Goal: Navigation & Orientation: Find specific page/section

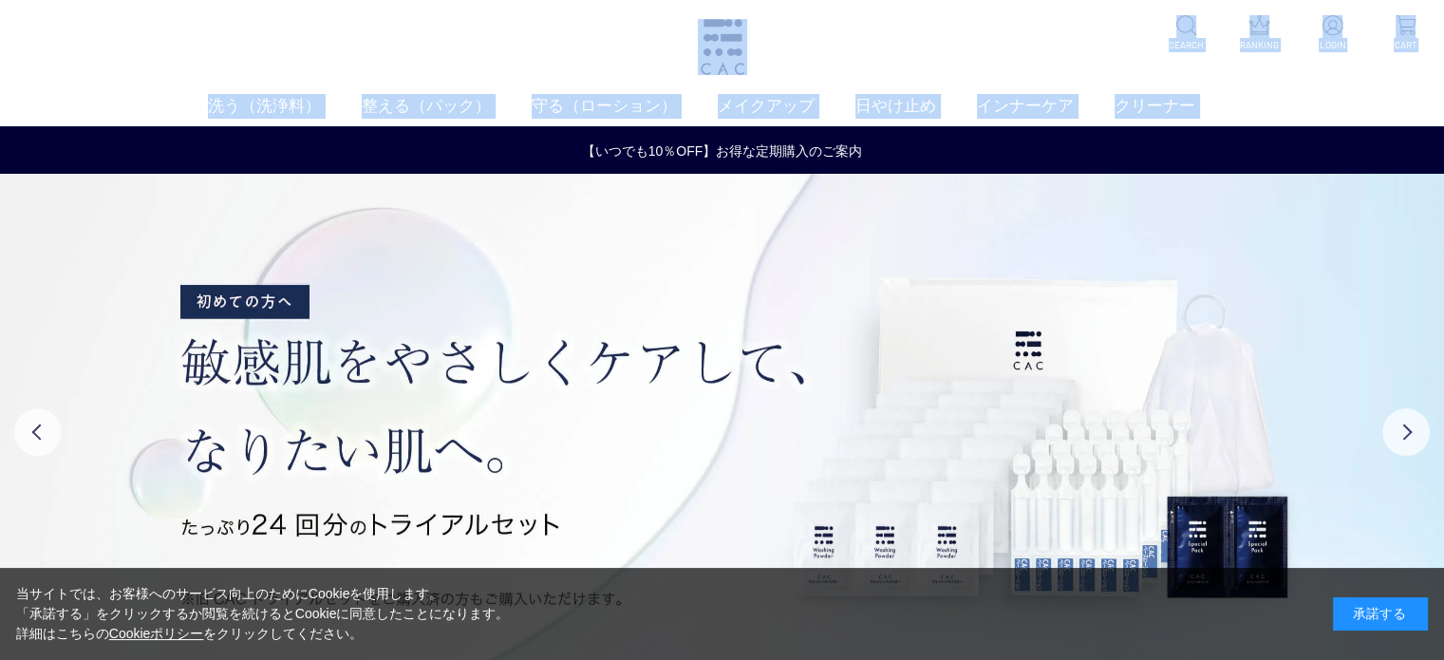
drag, startPoint x: 1443, startPoint y: 36, endPoint x: 1441, endPoint y: 172, distance: 135.8
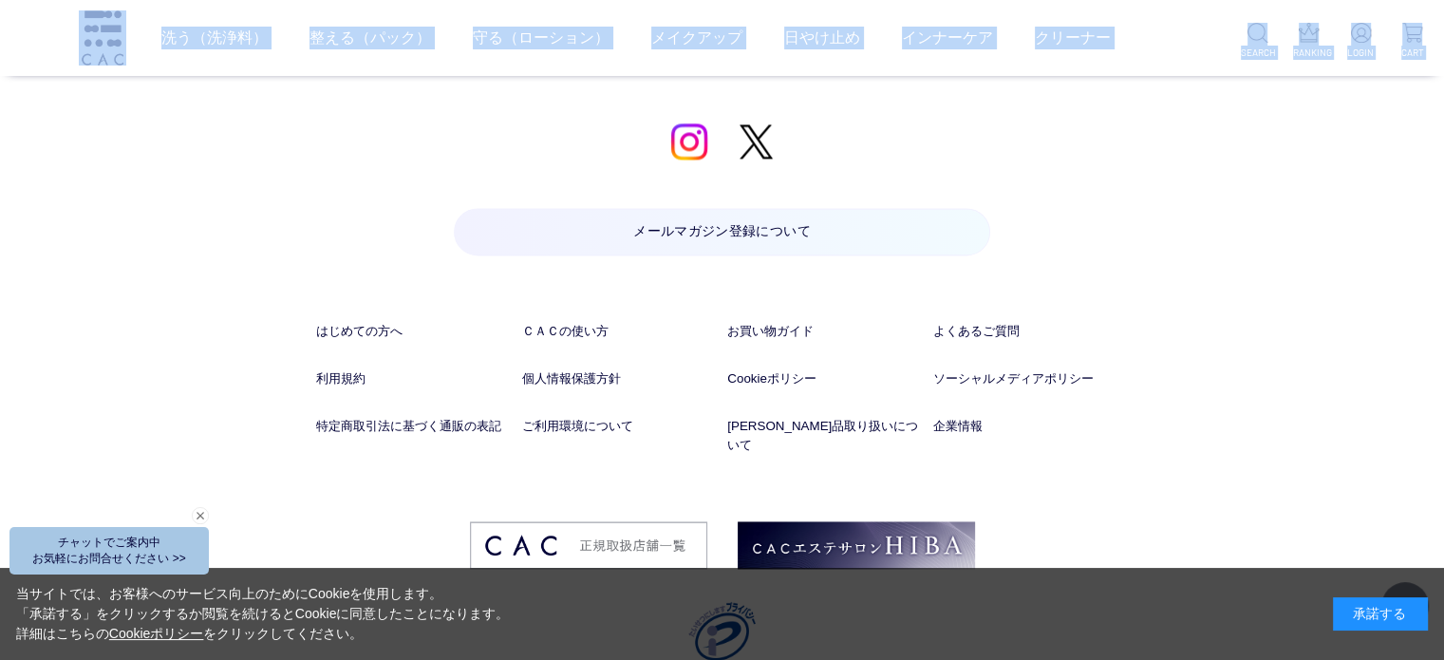
scroll to position [9971, 0]
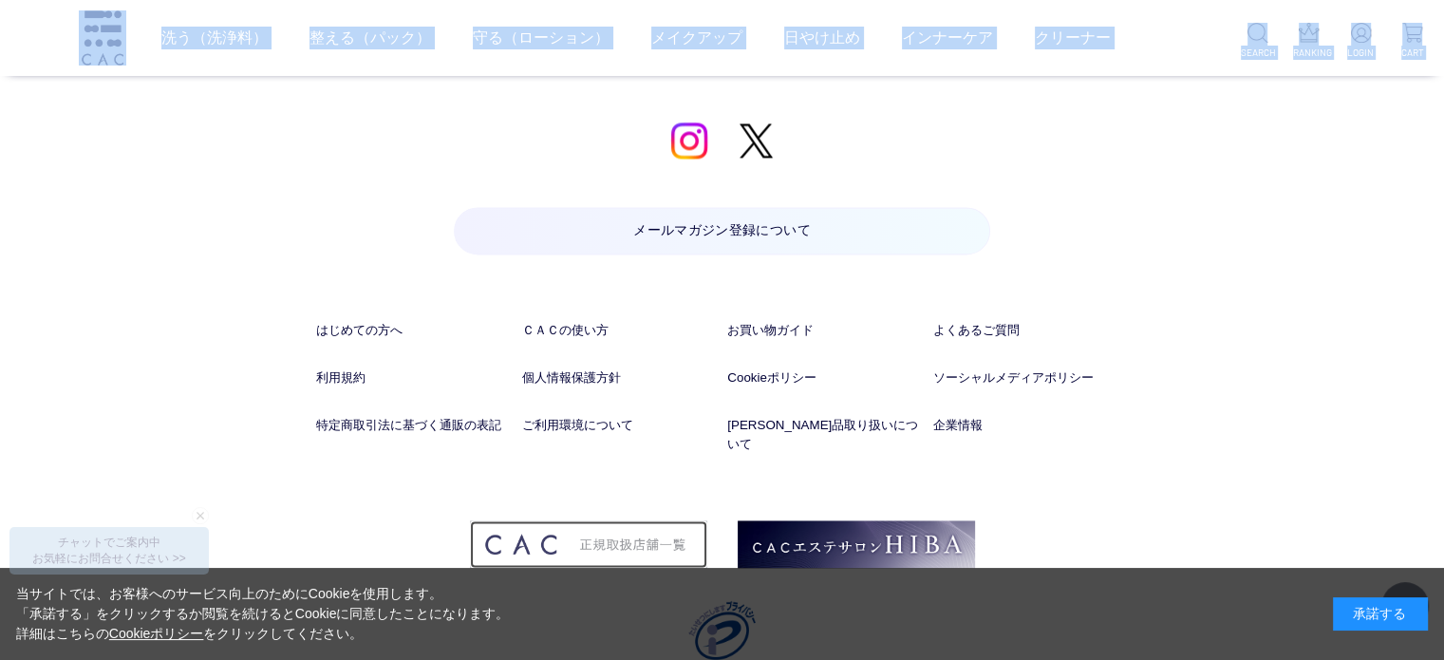
click at [577, 520] on img at bounding box center [588, 543] width 237 height 47
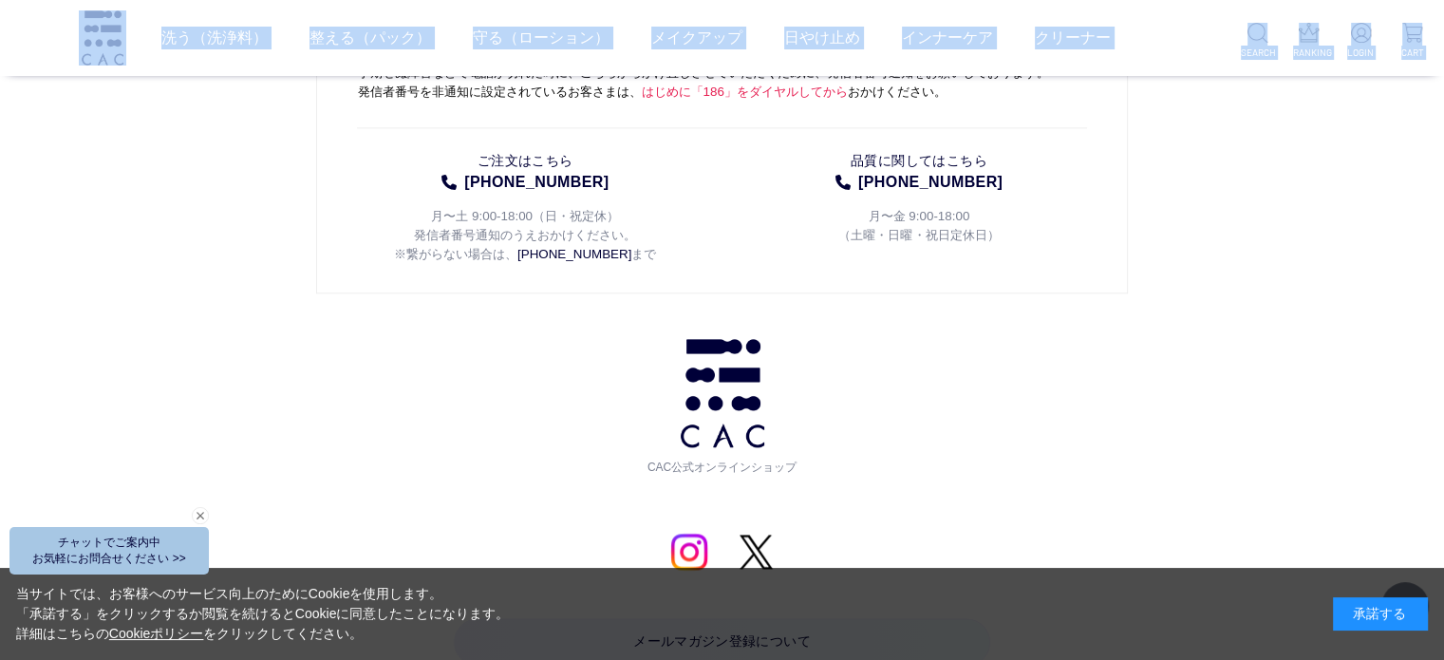
scroll to position [9548, 0]
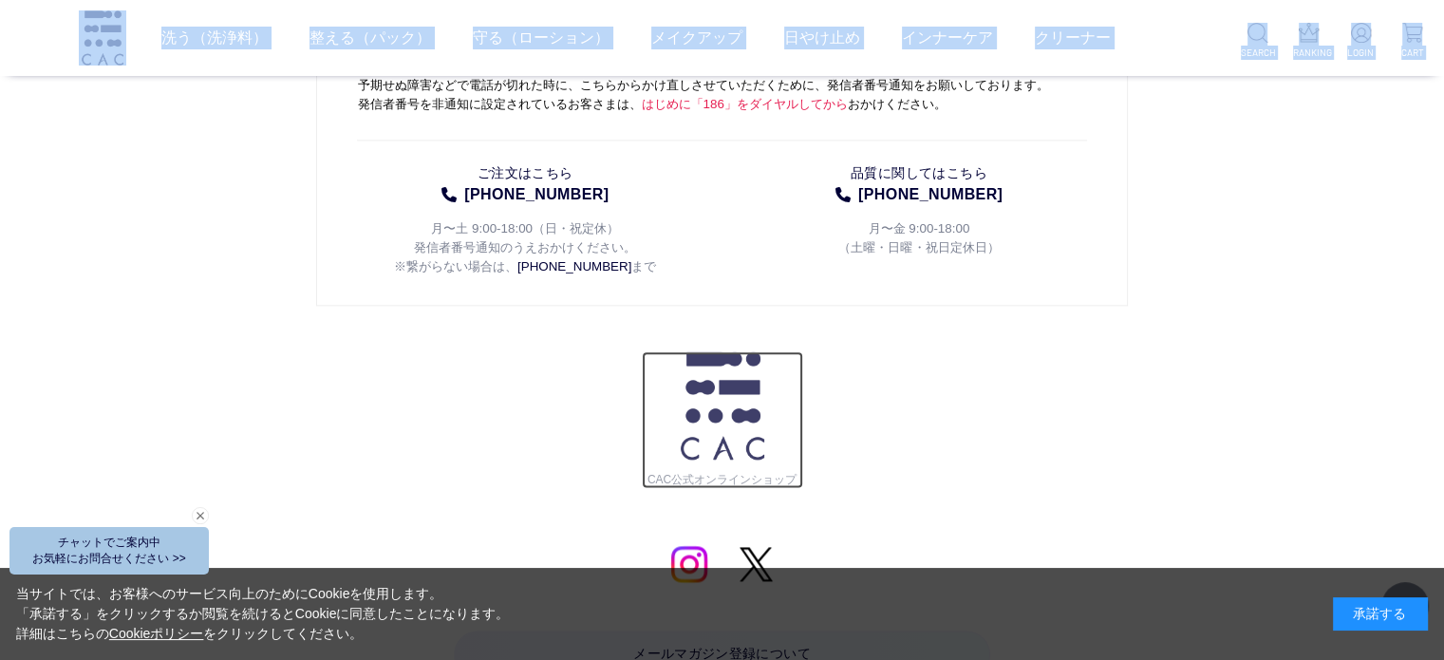
click at [706, 351] on img at bounding box center [723, 405] width 84 height 108
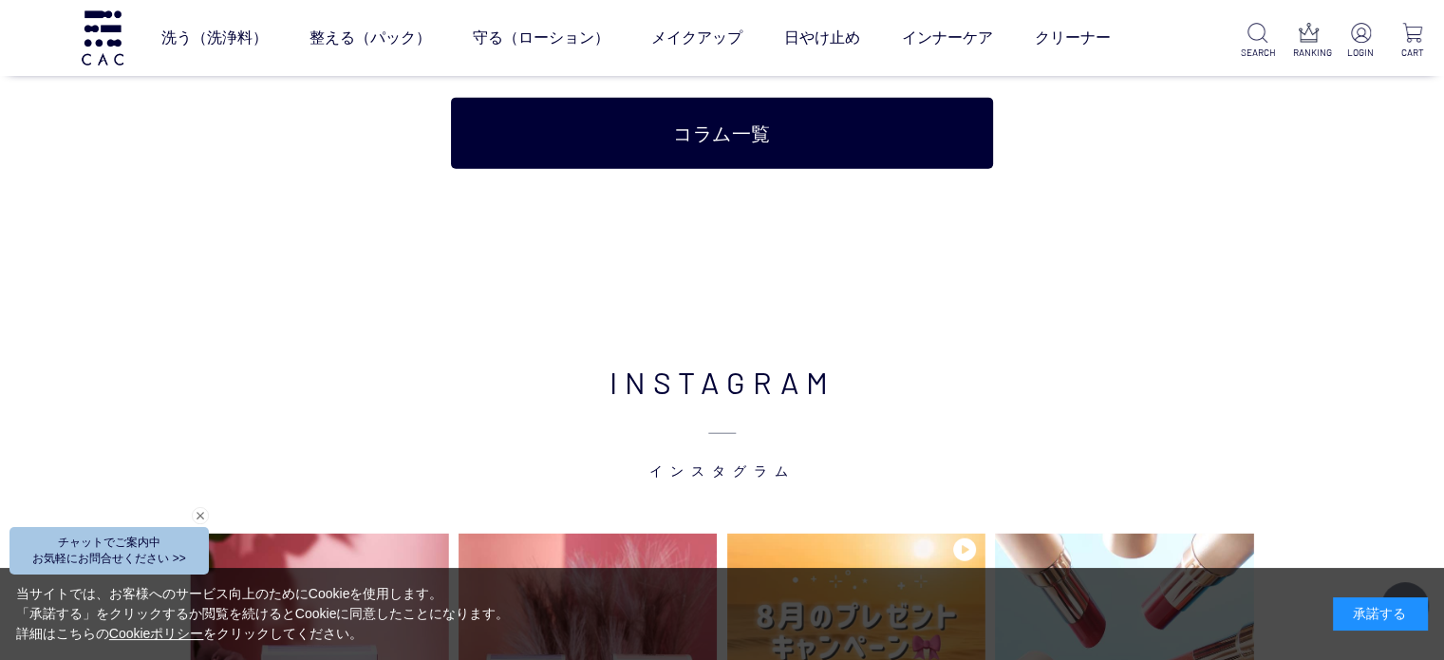
scroll to position [4782, 0]
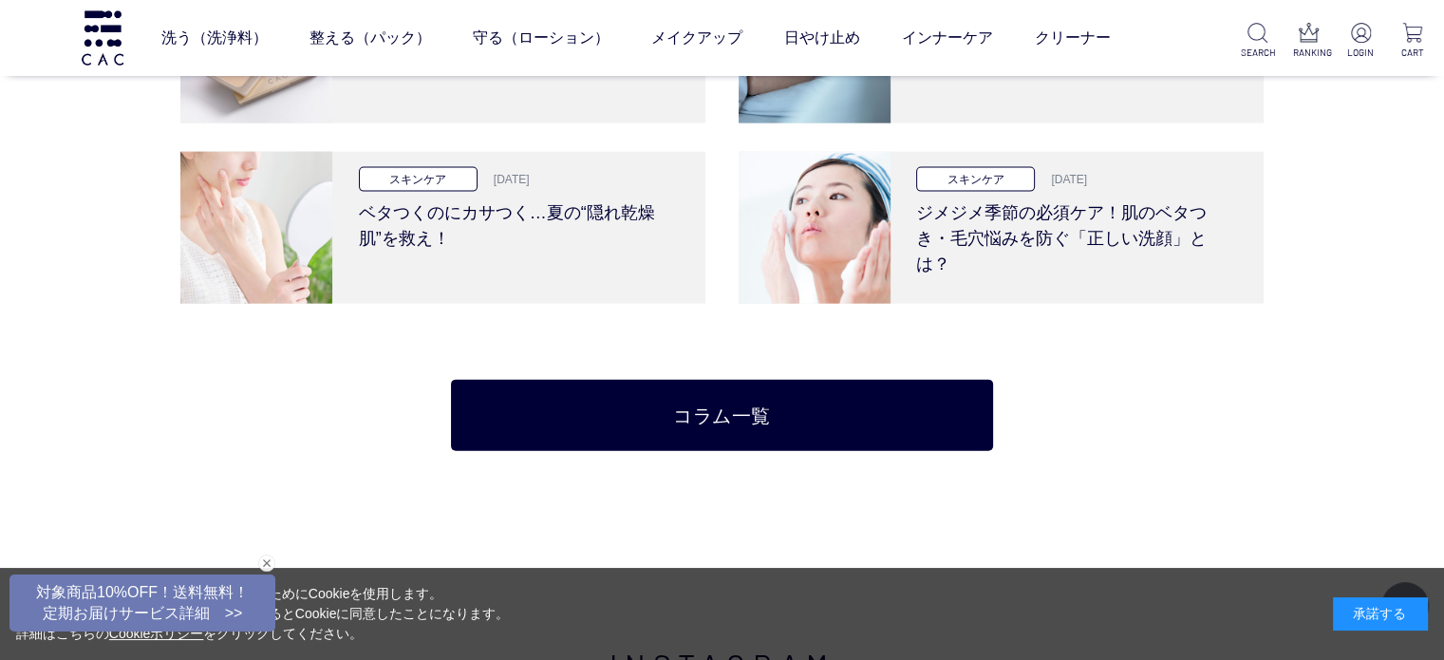
scroll to position [4030, 0]
